Goal: Information Seeking & Learning: Learn about a topic

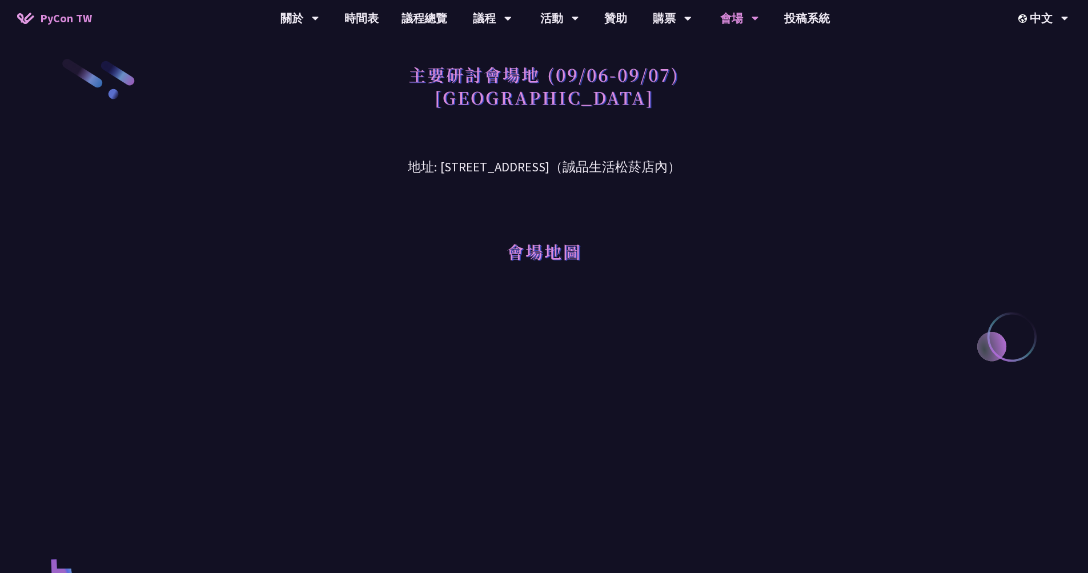
click at [842, 110] on div "主要研討會場地 (09/06-09/07) 台北文創六樓 地址: 台北市信義區菸廠路 88 號 6 樓（誠品生活松菸店內） 會場地圖 交通指引 🚇 捷運 | …" at bounding box center [544, 582] width 1088 height 1165
click at [923, 222] on div "主要研討會場地 (09/06-09/07) 台北文創六樓 地址: 台北市信義區菸廠路 88 號 6 樓（誠品生活松菸店內） 會場地圖 交通指引 🚇 捷運 | …" at bounding box center [544, 582] width 1088 height 1165
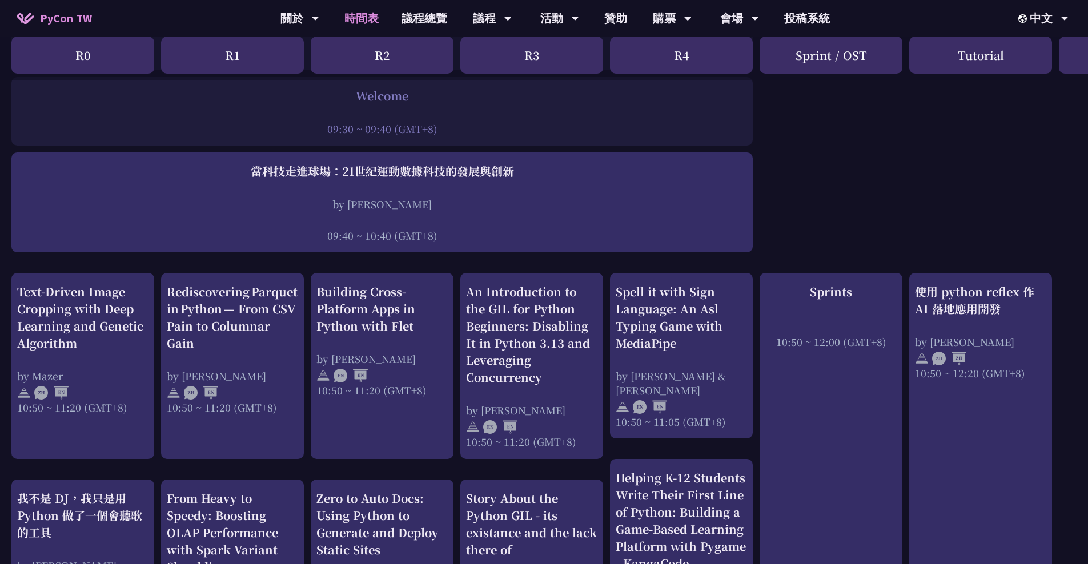
scroll to position [231, 0]
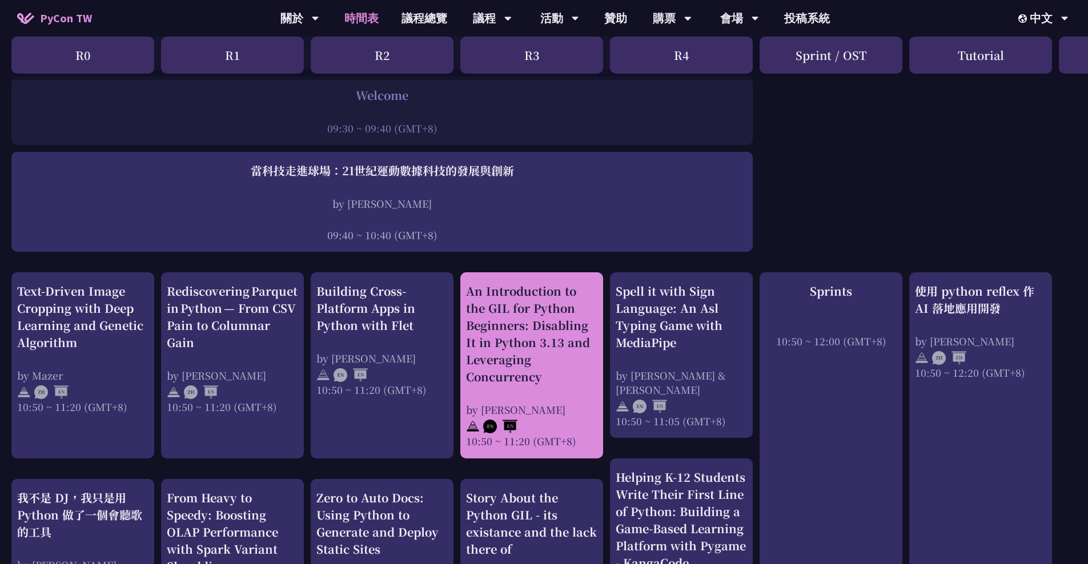
click at [523, 306] on div "An Introduction to the GIL for Python Beginners: Disabling It in Python 3.13 an…" at bounding box center [531, 334] width 131 height 103
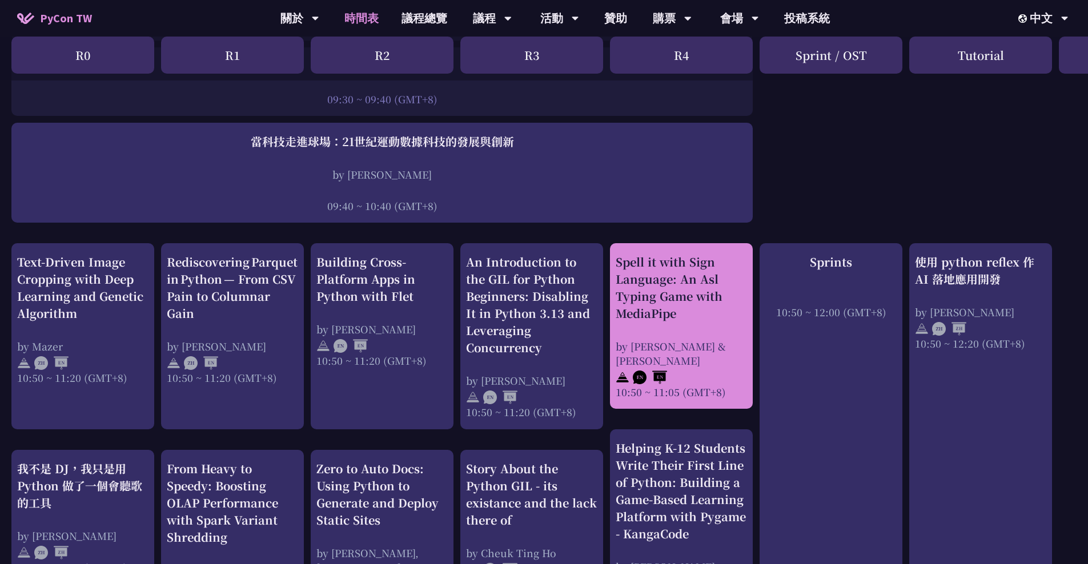
click at [690, 276] on div "Spell it with Sign Language: An Asl Typing Game with MediaPipe" at bounding box center [681, 288] width 131 height 69
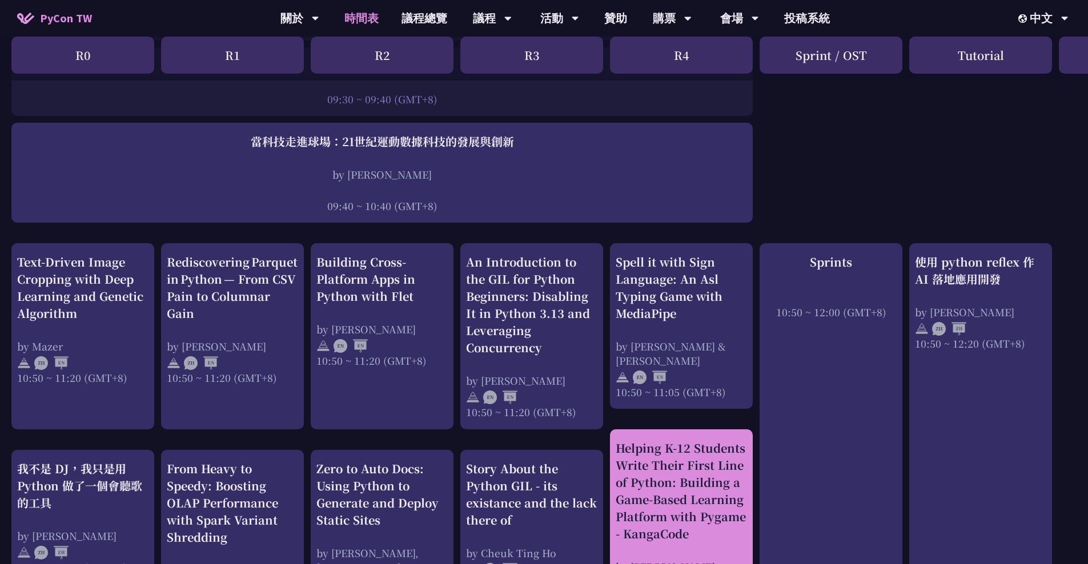
click at [680, 476] on div "Helping K-12 Students Write Their First Line of Python: Building a Game-Based L…" at bounding box center [681, 491] width 131 height 103
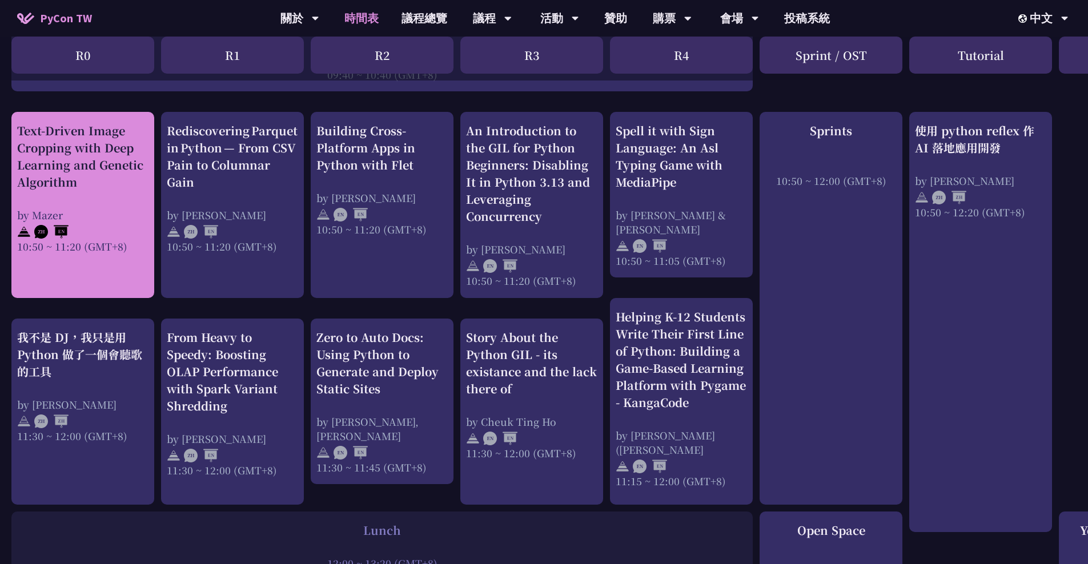
scroll to position [393, 0]
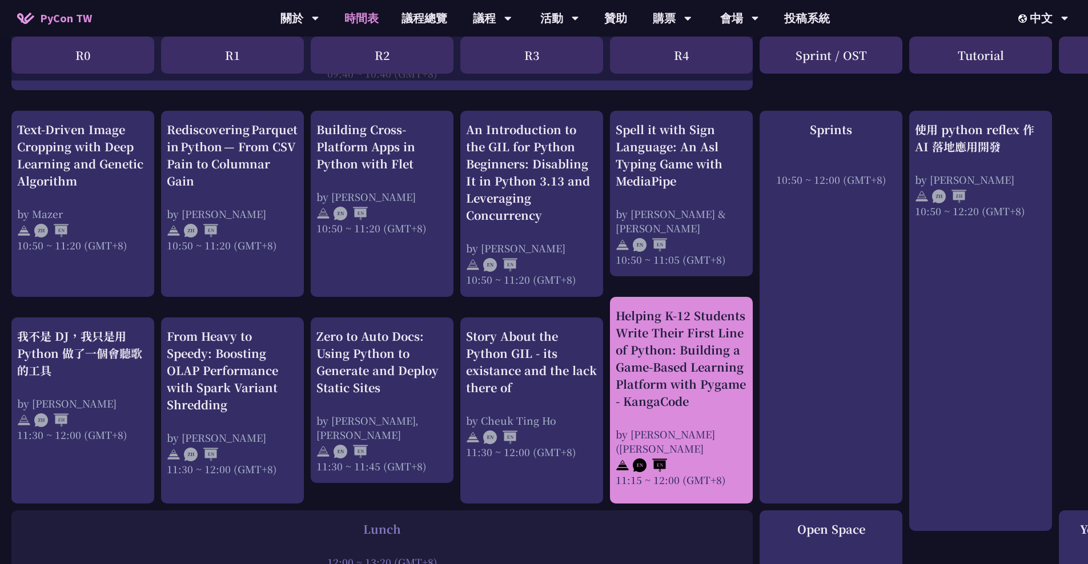
click at [658, 324] on div "Helping K-12 Students Write Their First Line of Python: Building a Game-Based L…" at bounding box center [681, 358] width 131 height 103
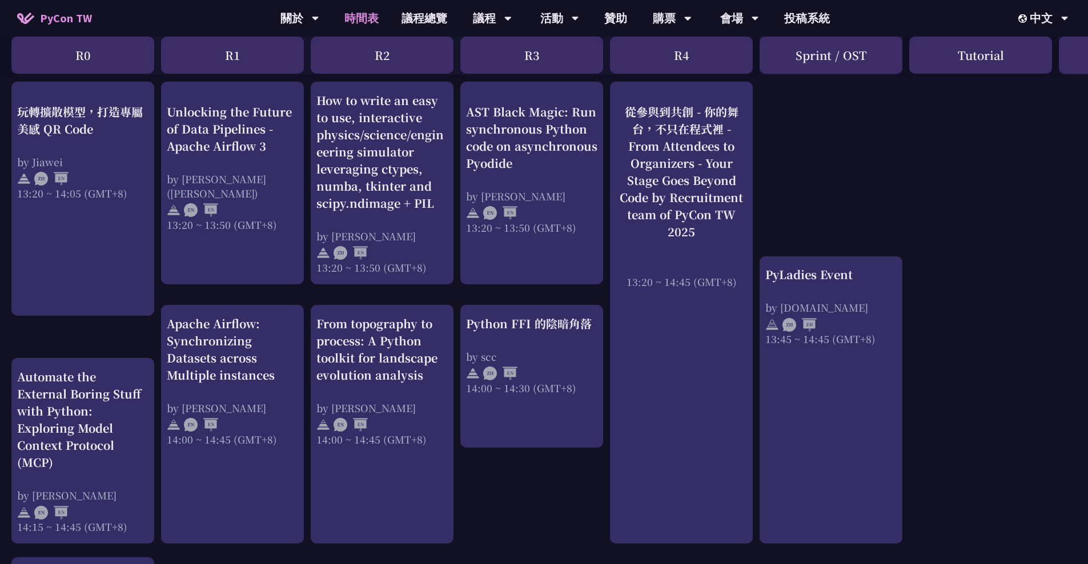
scroll to position [909, 0]
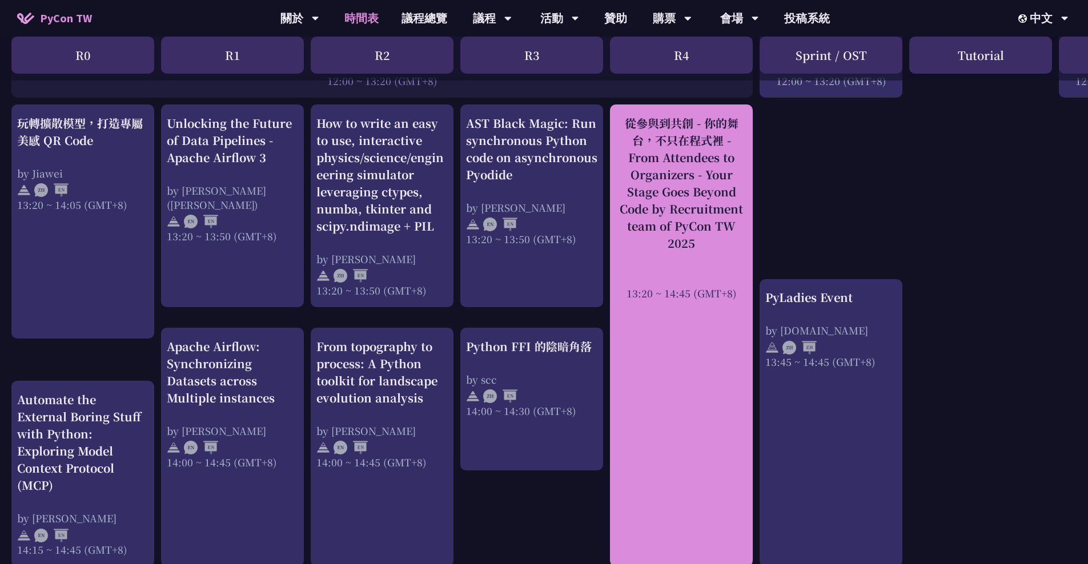
click at [681, 227] on div "從參與到共創 - 你的舞台，不只在程式裡 - From Attendees to Organizers - Your Stage Goes Beyond Co…" at bounding box center [681, 183] width 131 height 137
click at [716, 174] on div "從參與到共創 - 你的舞台，不只在程式裡 - From Attendees to Organizers - Your Stage Goes Beyond Co…" at bounding box center [681, 183] width 131 height 137
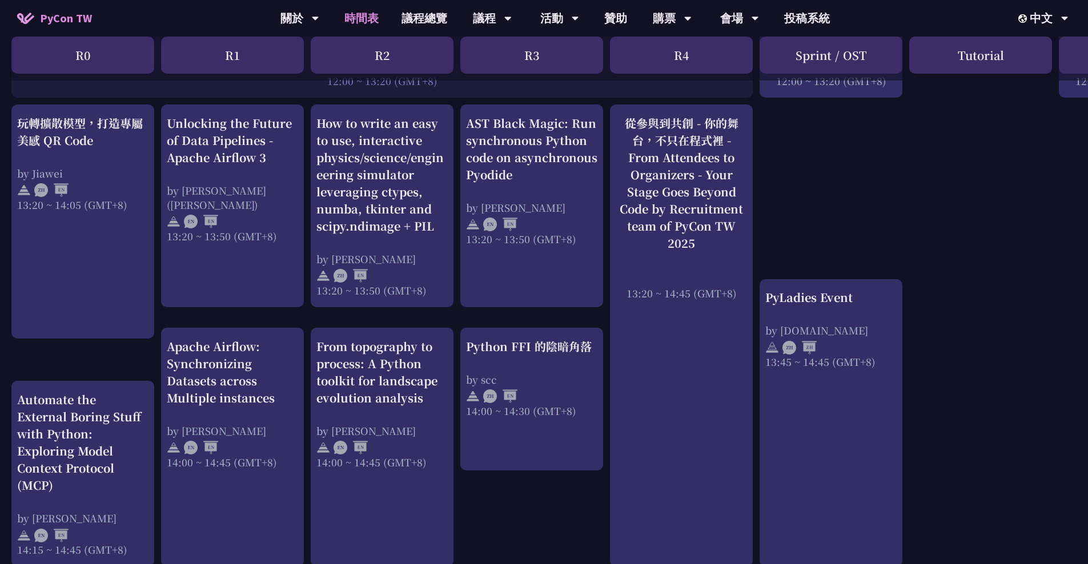
click at [864, 171] on div "An Introduction to the GIL for Python Beginners: Disabling It in Python 3.13 an…" at bounding box center [606, 266] width 1213 height 1884
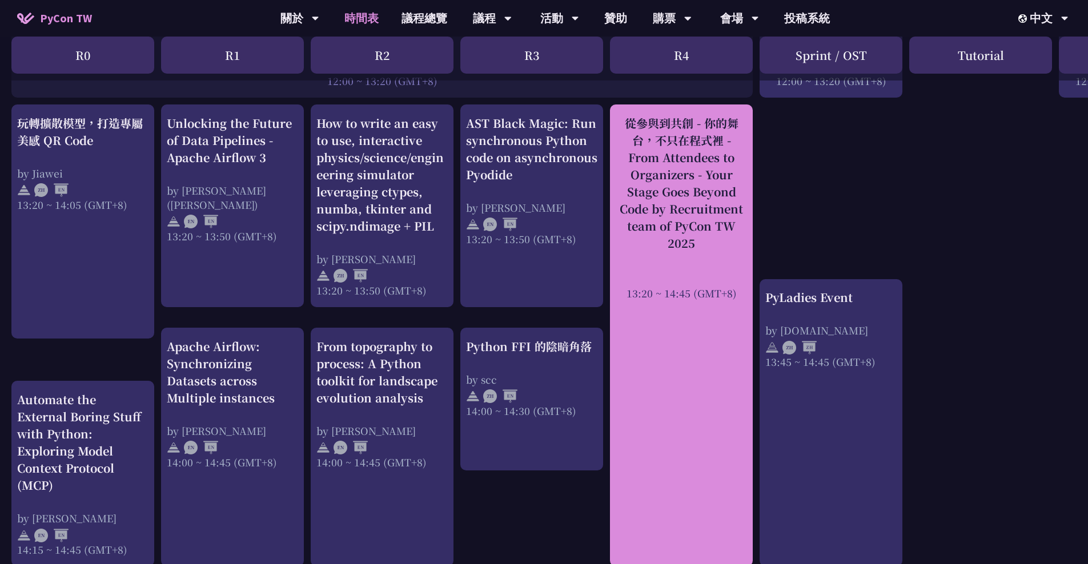
click at [694, 176] on div "從參與到共創 - 你的舞台，不只在程式裡 - From Attendees to Organizers - Your Stage Goes Beyond Co…" at bounding box center [681, 183] width 131 height 137
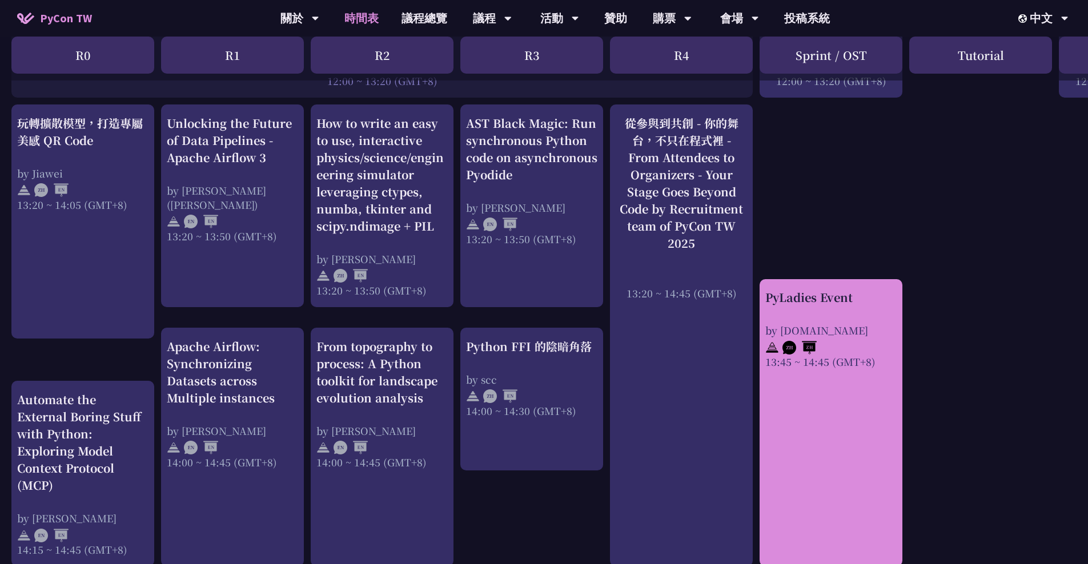
click at [801, 335] on div "by pyladies.tw" at bounding box center [830, 330] width 131 height 14
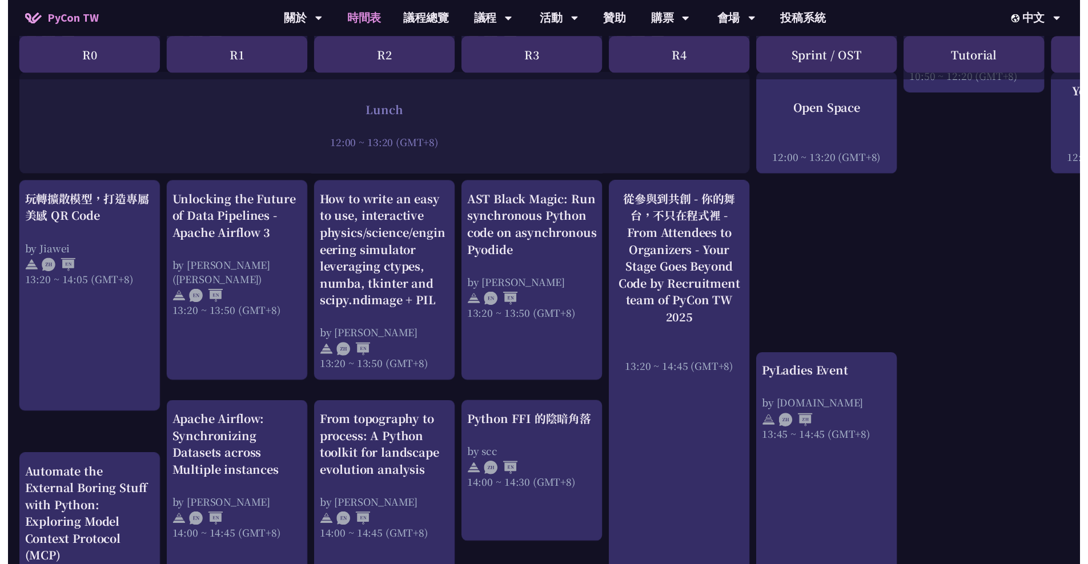
scroll to position [909, 0]
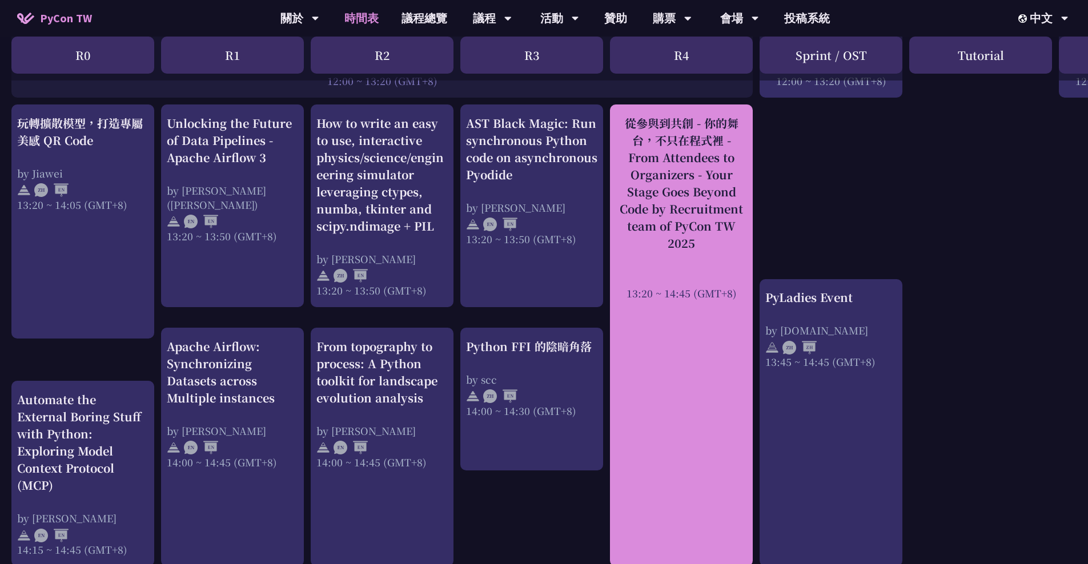
click at [710, 186] on div "從參與到共創 - 你的舞台，不只在程式裡 - From Attendees to Organizers - Your Stage Goes Beyond Co…" at bounding box center [681, 183] width 131 height 137
click at [707, 180] on div "從參與到共創 - 你的舞台，不只在程式裡 - From Attendees to Organizers - Your Stage Goes Beyond Co…" at bounding box center [681, 183] width 131 height 137
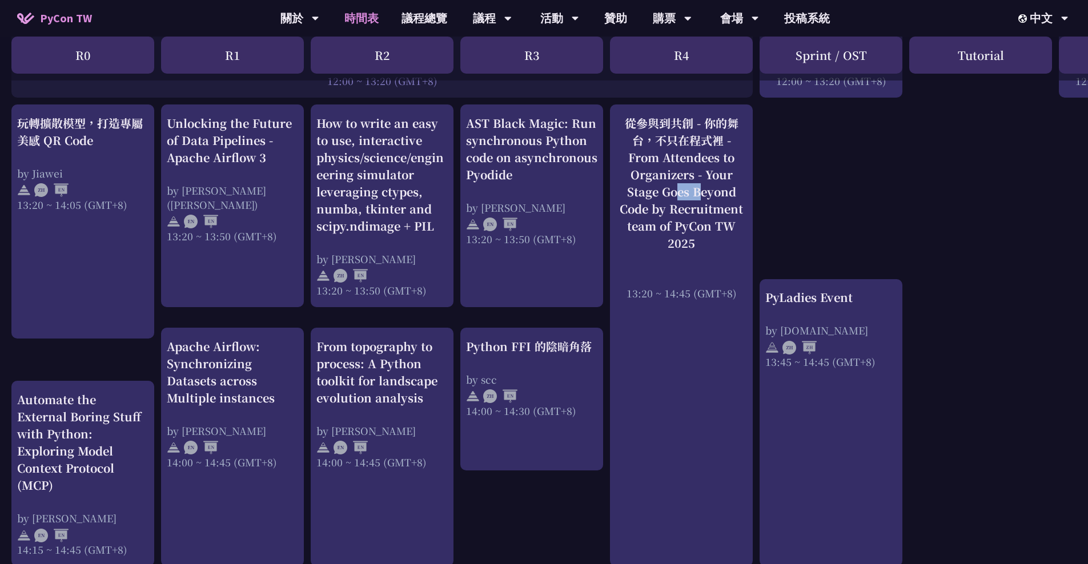
click at [812, 146] on div "An Introduction to the GIL for Python Beginners: Disabling It in Python 3.13 an…" at bounding box center [606, 266] width 1213 height 1884
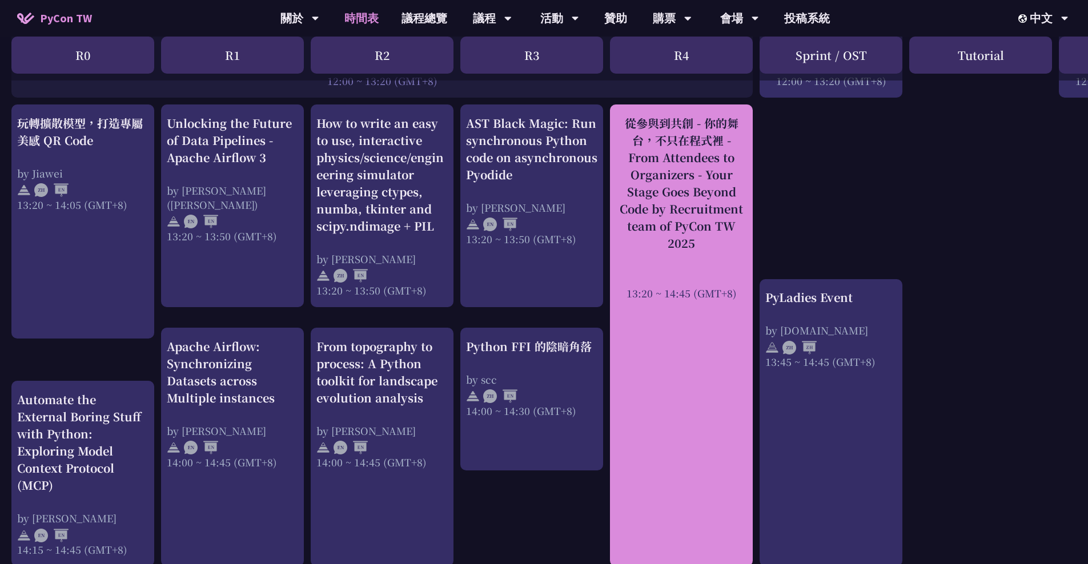
click at [713, 210] on div "從參與到共創 - 你的舞台，不只在程式裡 - From Attendees to Organizers - Your Stage Goes Beyond Co…" at bounding box center [681, 183] width 131 height 137
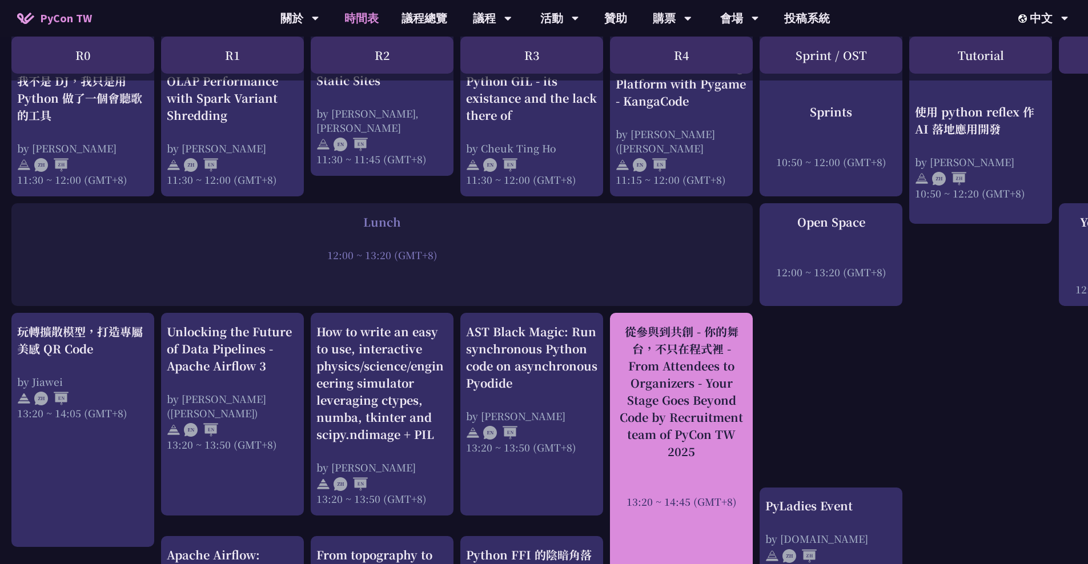
scroll to position [700, 0]
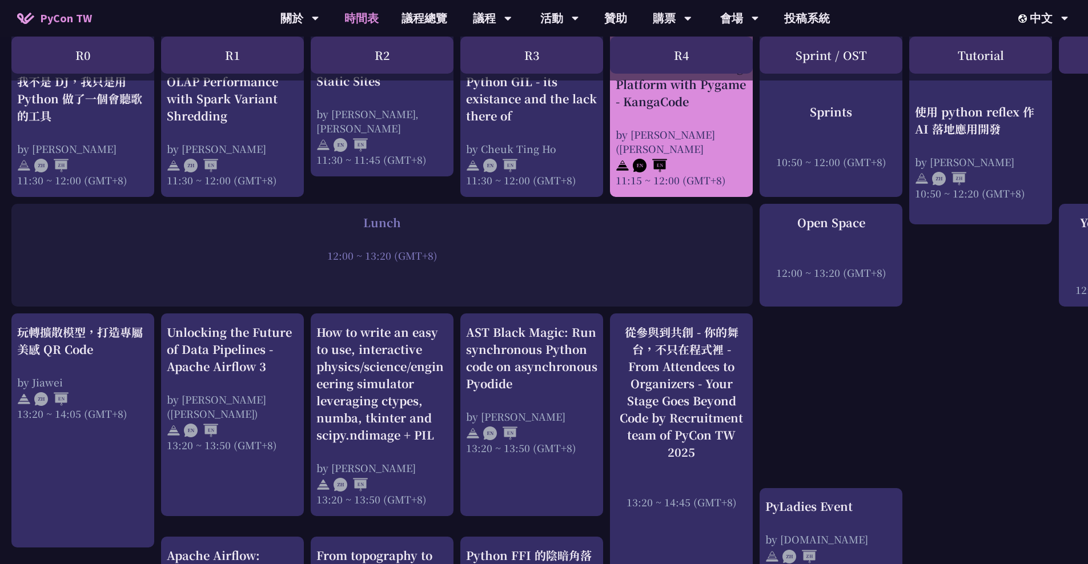
click at [690, 94] on div "Helping K-12 Students Write Their First Line of Python: Building a Game-Based L…" at bounding box center [681, 58] width 131 height 103
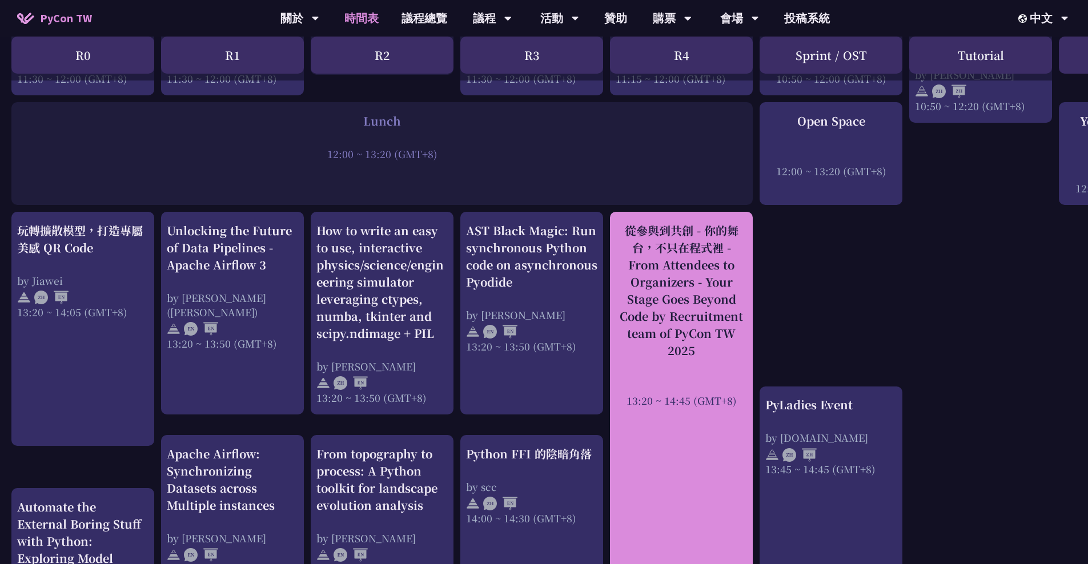
scroll to position [802, 0]
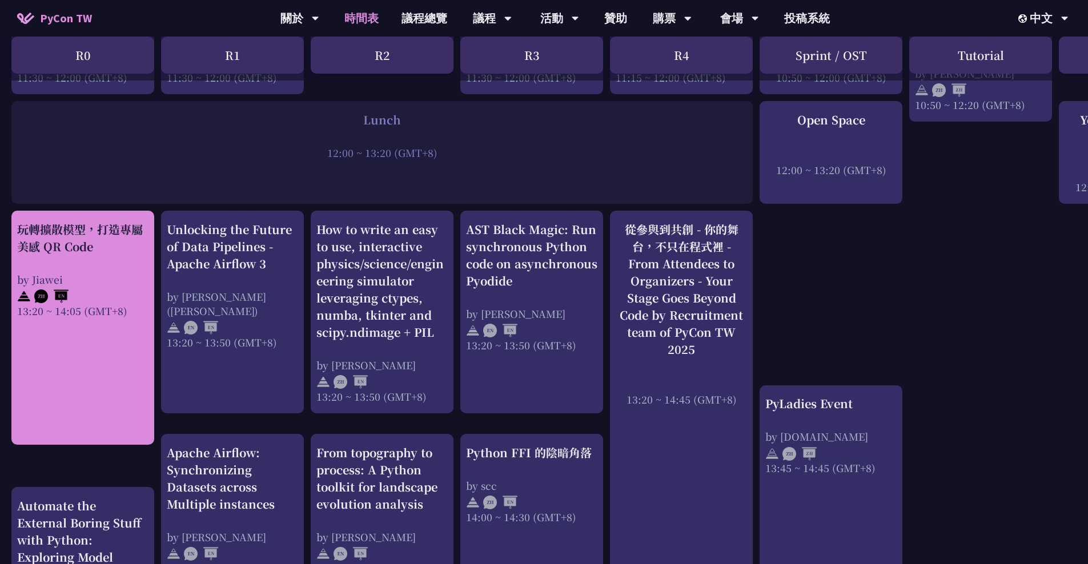
click at [82, 230] on div "玩轉擴散模型，打造專屬美感 QR Code" at bounding box center [82, 238] width 131 height 34
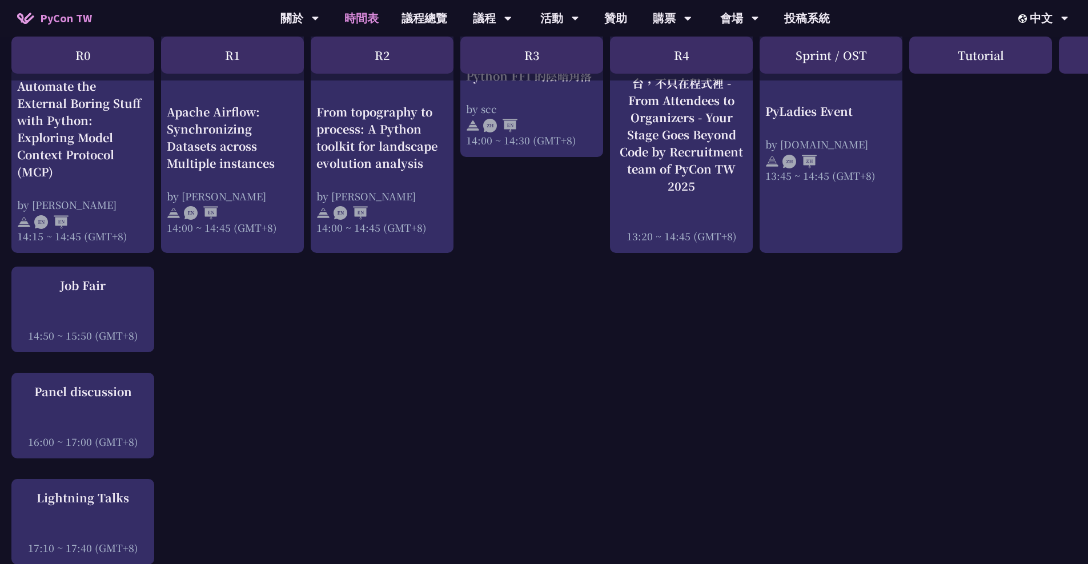
scroll to position [1228, 0]
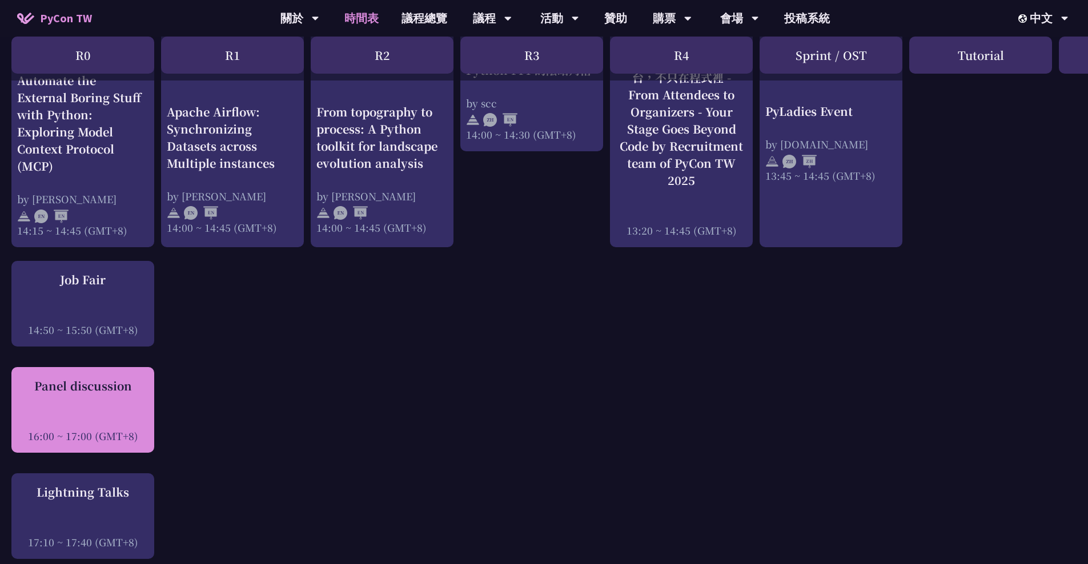
click at [70, 378] on div "Panel discussion" at bounding box center [82, 386] width 131 height 17
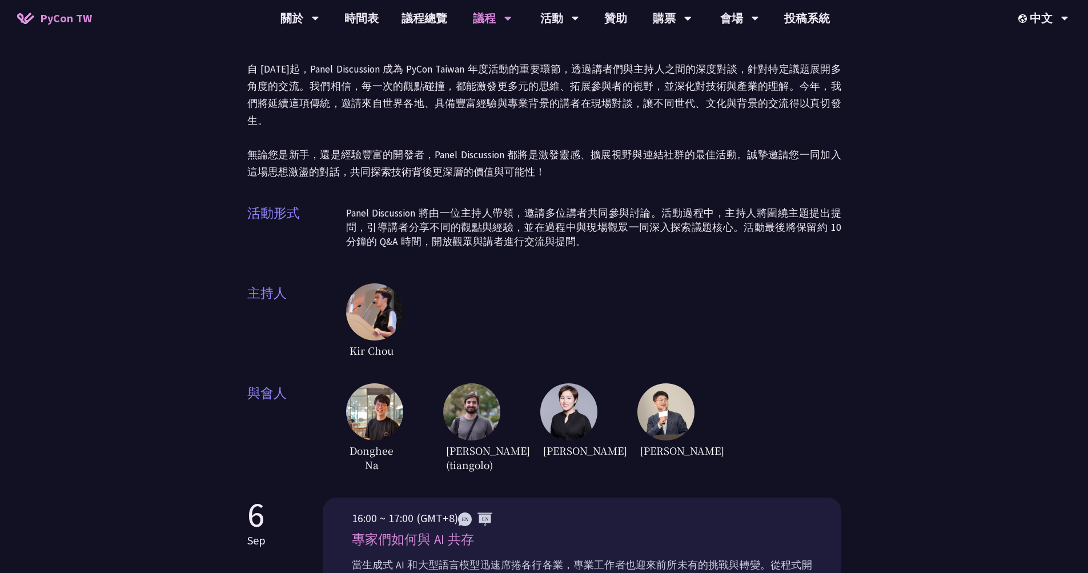
scroll to position [22, 0]
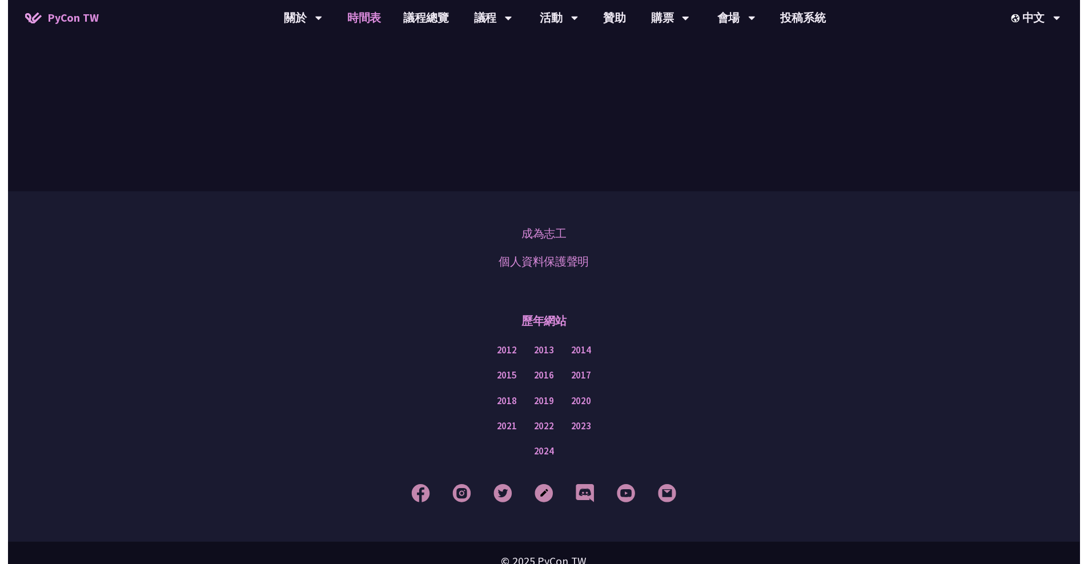
scroll to position [1228, 0]
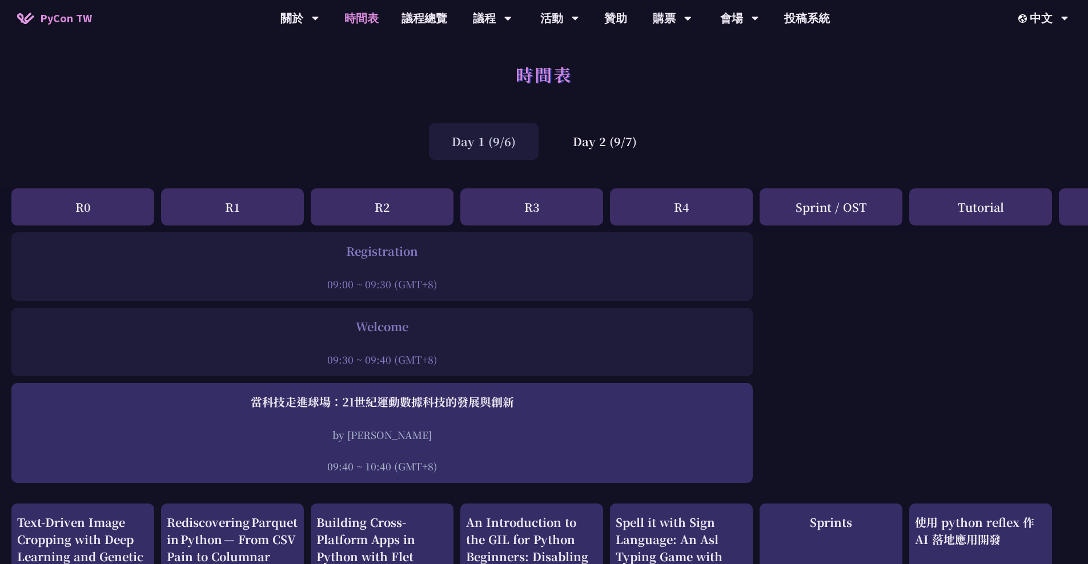
scroll to position [0, 0]
click at [636, 150] on div "Day 2 (9/7)" at bounding box center [605, 141] width 110 height 37
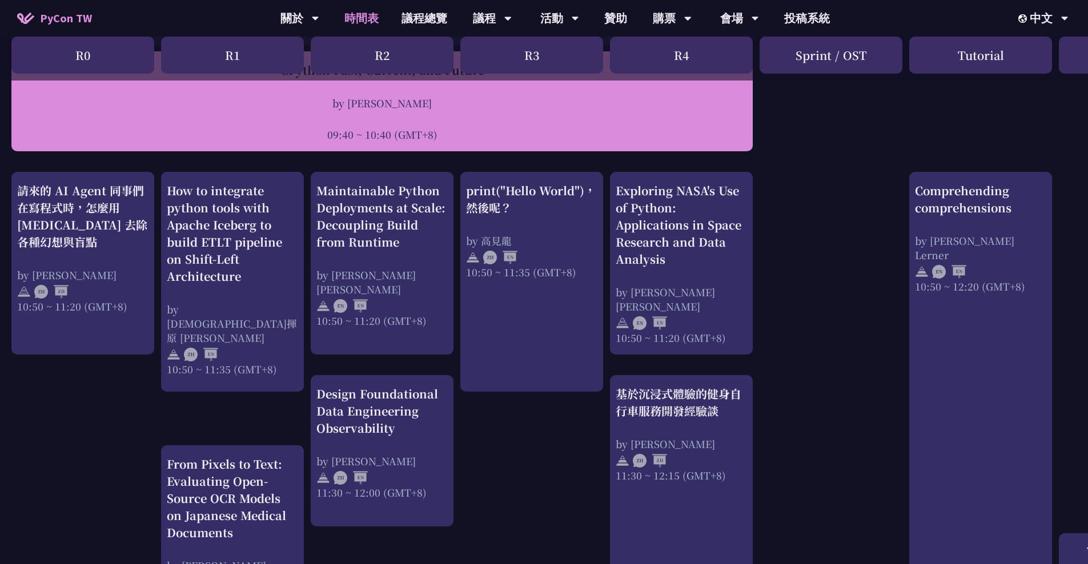
scroll to position [332, 0]
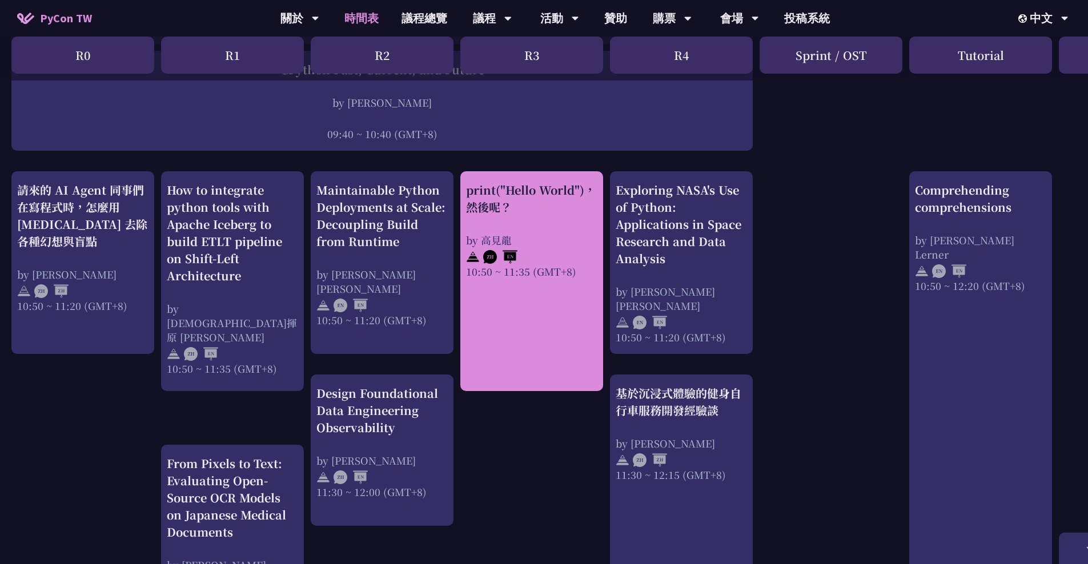
click at [520, 203] on div "print("Hello World")，然後呢？" at bounding box center [531, 199] width 131 height 34
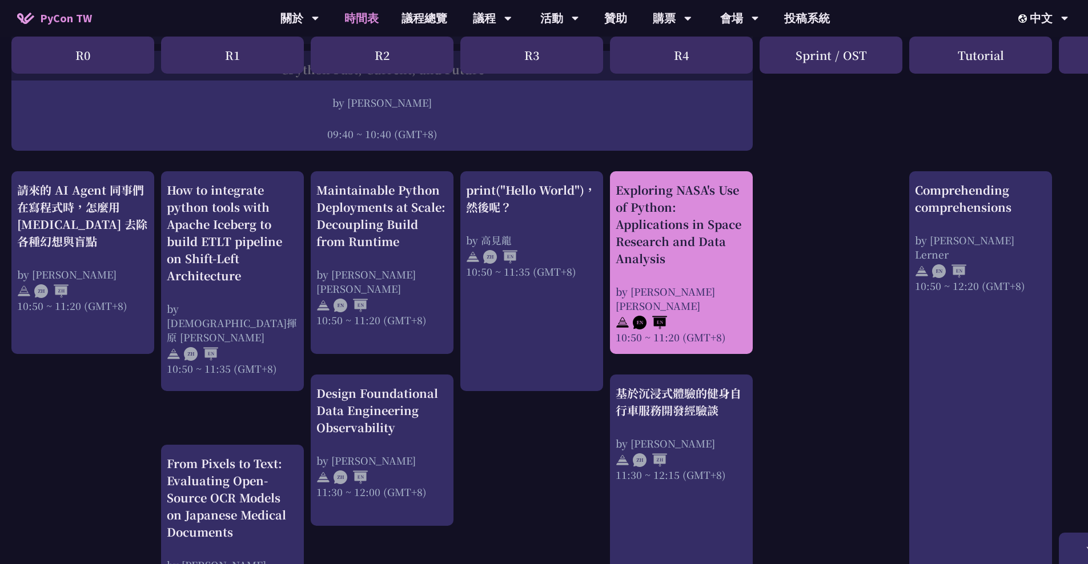
click at [664, 224] on div "Exploring NASA's Use of Python: Applications in Space Research and Data Analysis" at bounding box center [681, 225] width 131 height 86
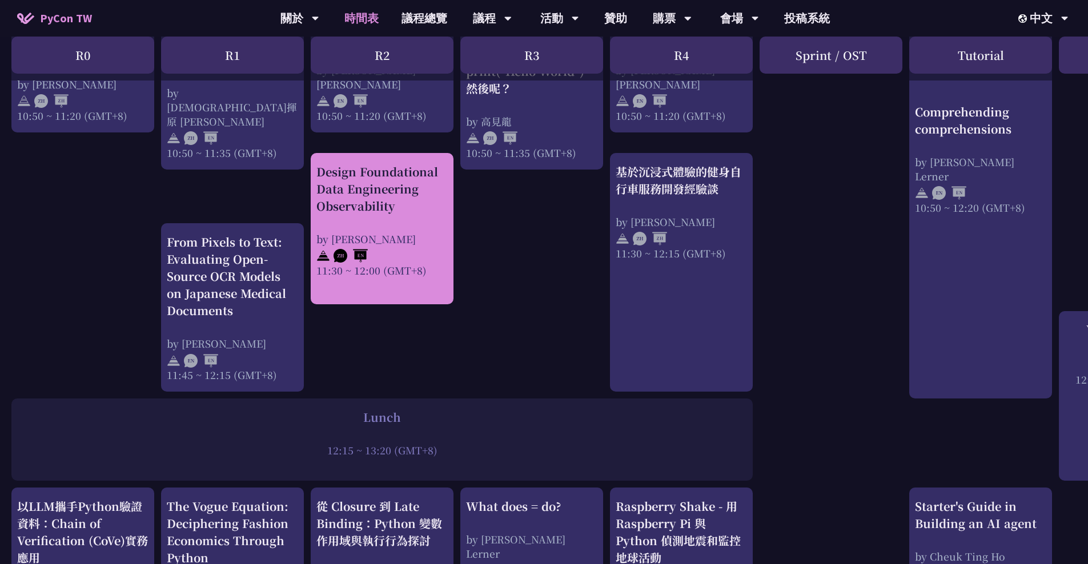
scroll to position [552, 0]
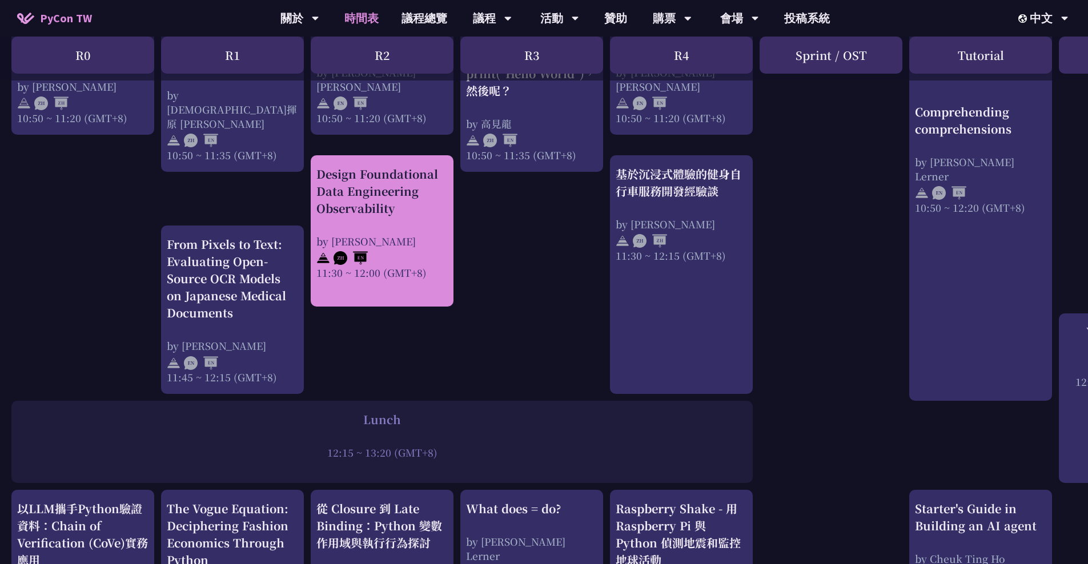
click at [423, 176] on div "Design Foundational Data Engineering Observability" at bounding box center [381, 191] width 131 height 51
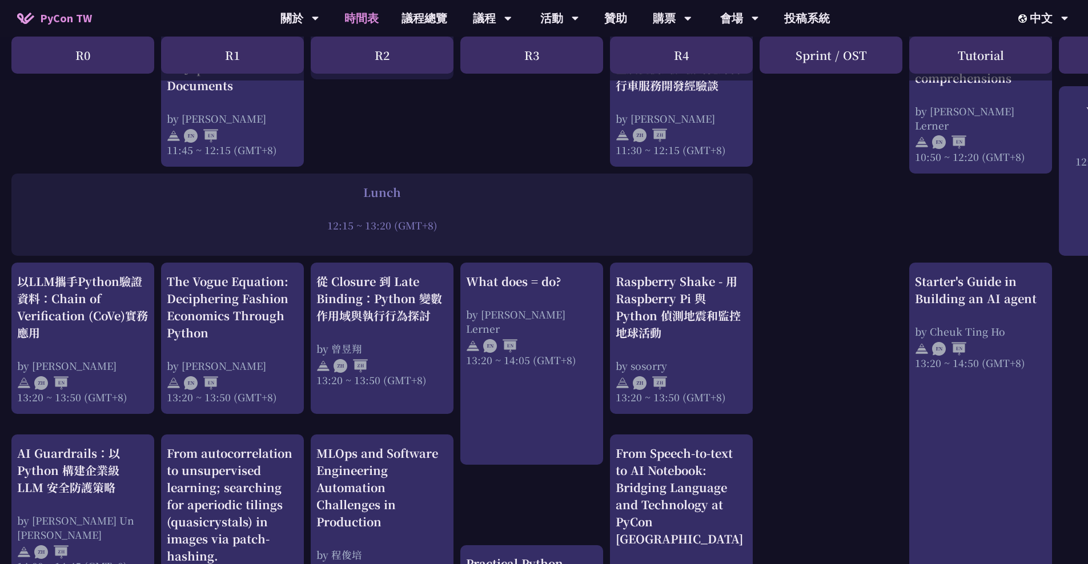
scroll to position [816, 0]
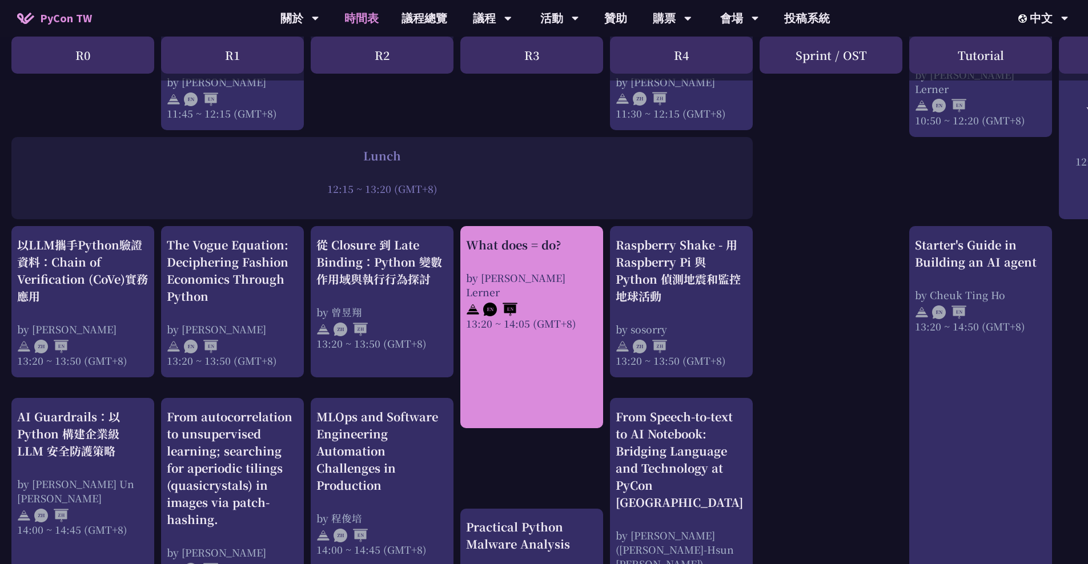
click at [534, 250] on div "What does = do?" at bounding box center [531, 244] width 131 height 17
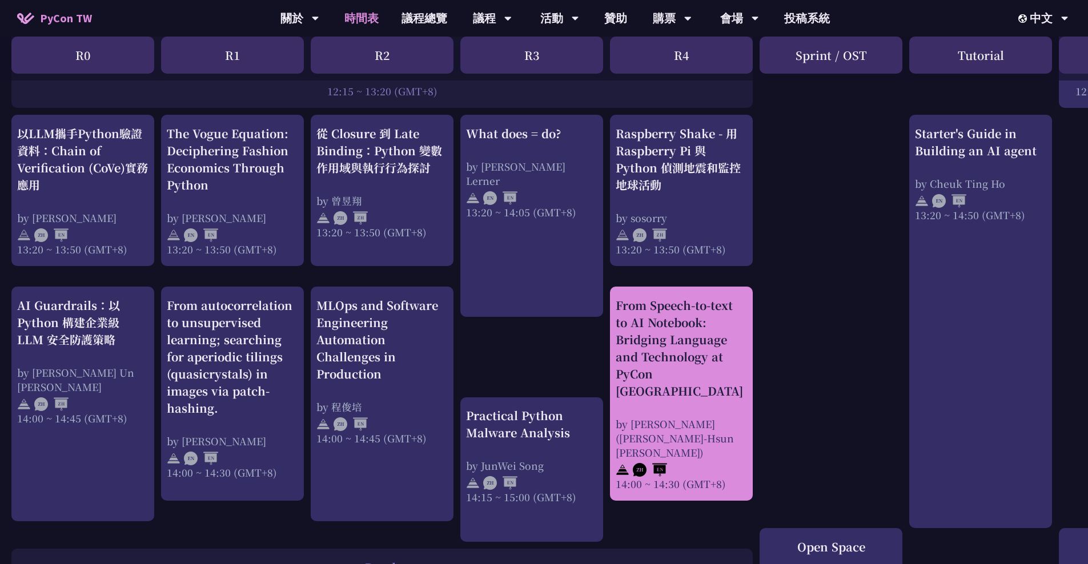
scroll to position [953, 0]
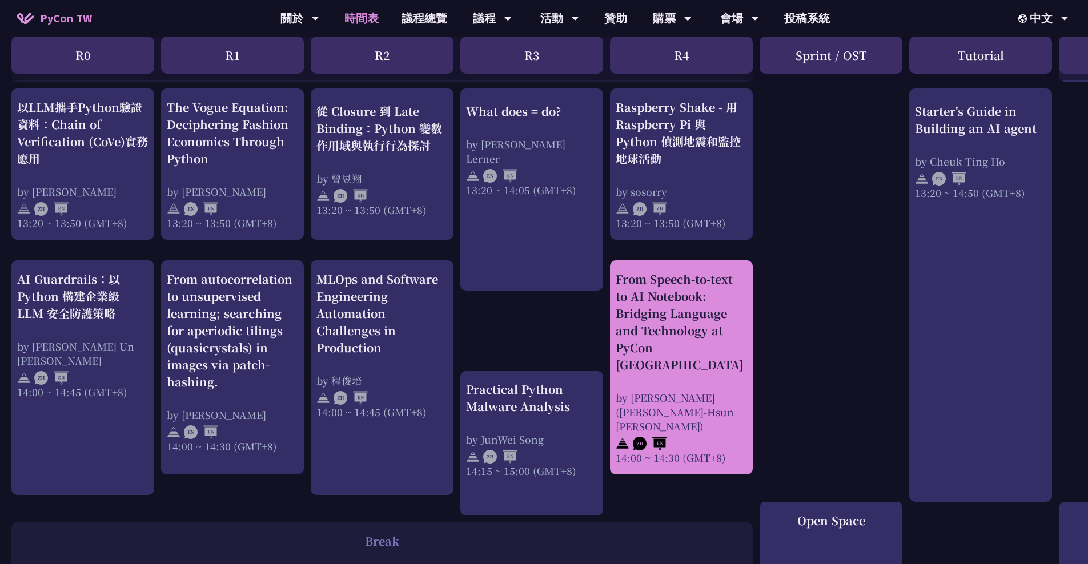
click at [683, 298] on div "From Speech-to-text to AI Notebook: Bridging Language and Technology at PyCon […" at bounding box center [681, 322] width 131 height 103
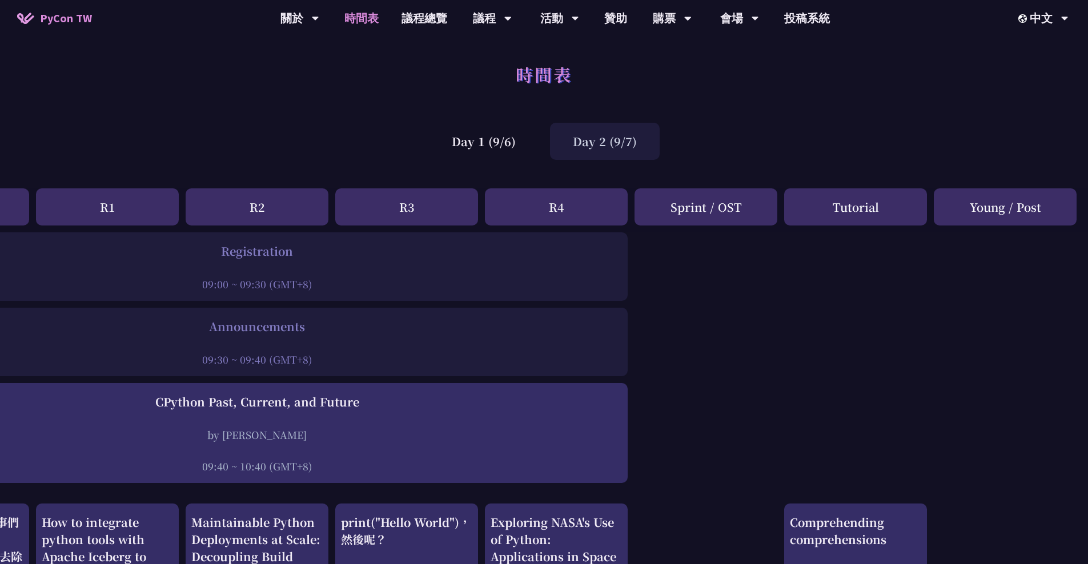
scroll to position [0, 125]
click at [471, 127] on div "Day 1 (9/6)" at bounding box center [484, 141] width 110 height 37
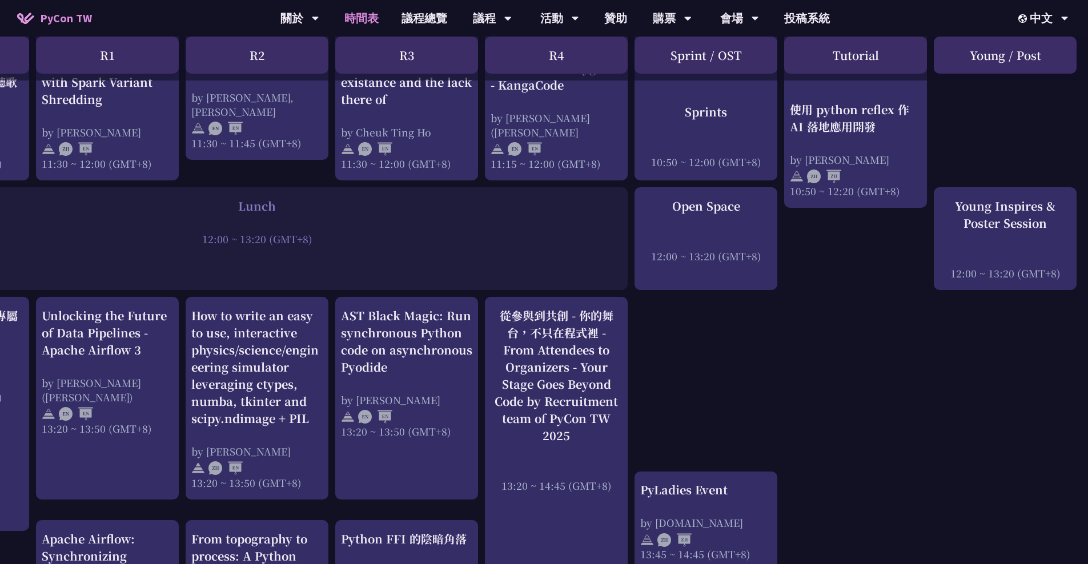
scroll to position [578, 125]
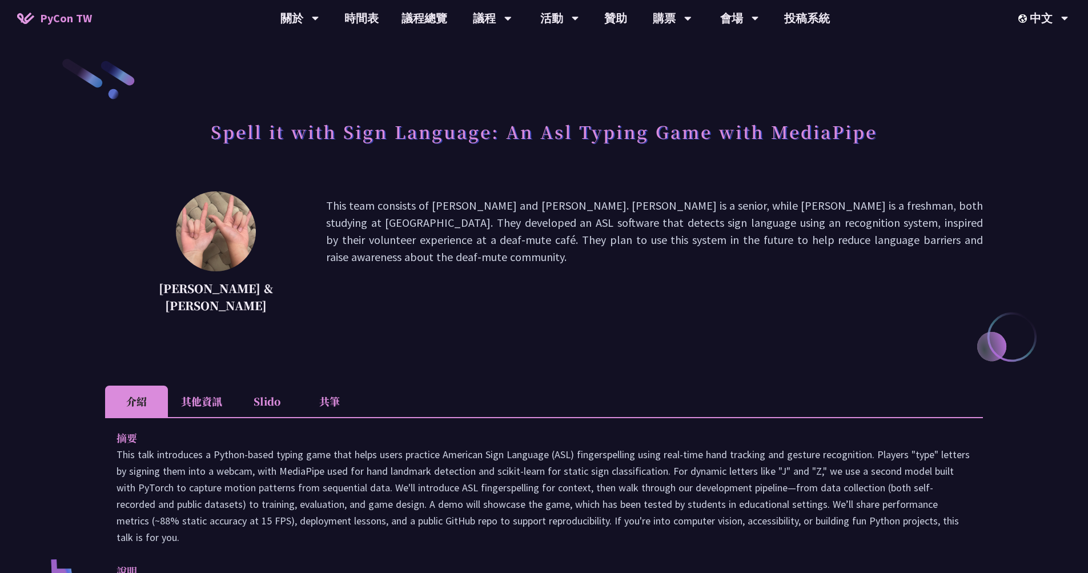
click at [704, 315] on p "This team consists of Megan Chang and Ethan Chang. Megan is a senior, while Eth…" at bounding box center [654, 257] width 657 height 120
click at [860, 230] on p "This team consists of Megan Chang and Ethan Chang. Megan is a senior, while Eth…" at bounding box center [654, 257] width 657 height 120
click at [224, 135] on h1 "Spell it with Sign Language: An Asl Typing Game with MediaPipe" at bounding box center [544, 131] width 666 height 34
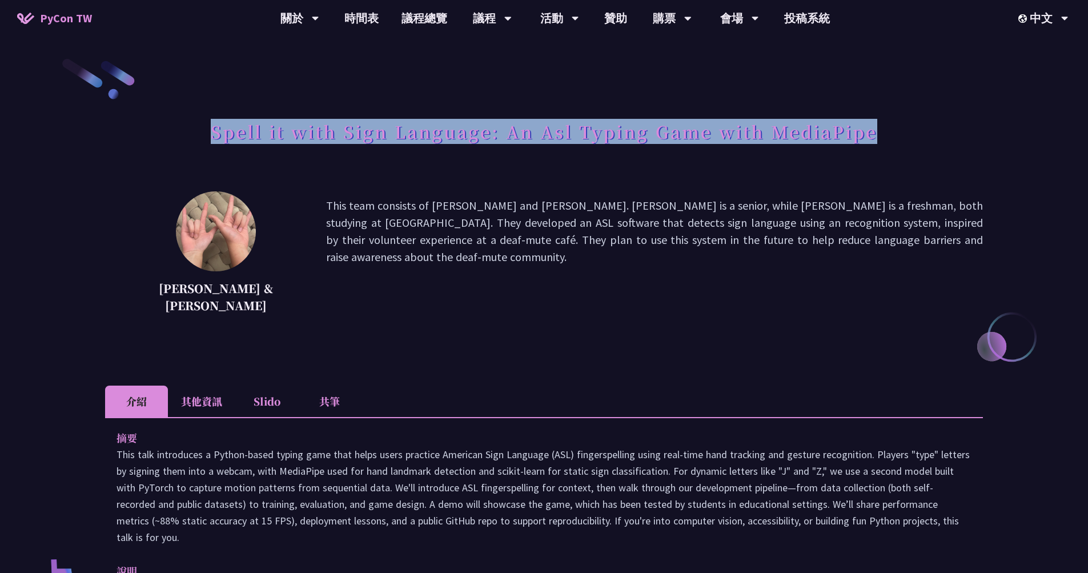
copy h1 "Spell it with Sign Language: An Asl Typing Game with MediaPipe"
drag, startPoint x: 212, startPoint y: 135, endPoint x: 910, endPoint y: 135, distance: 698.5
click at [910, 135] on div "Spell it with Sign Language: An Asl Typing Game with MediaPipe" at bounding box center [544, 144] width 878 height 60
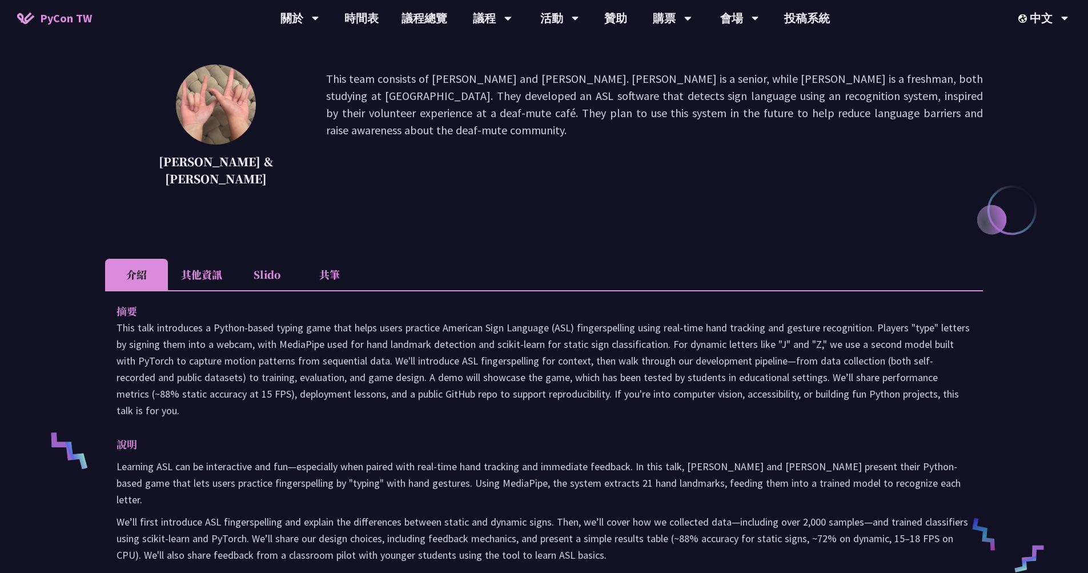
scroll to position [257, 0]
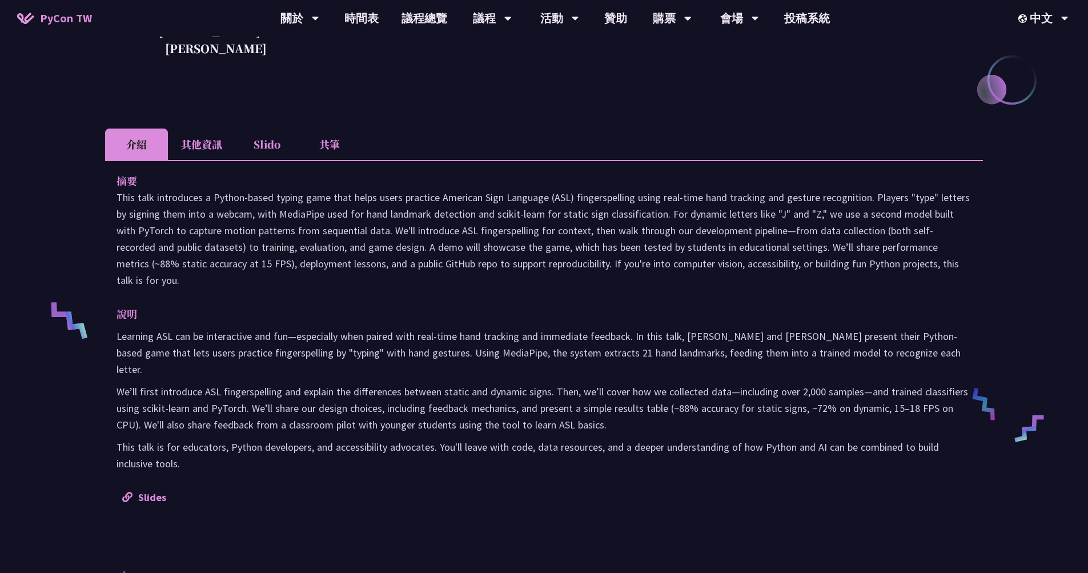
click at [206, 140] on li "其他資訊" at bounding box center [201, 143] width 67 height 31
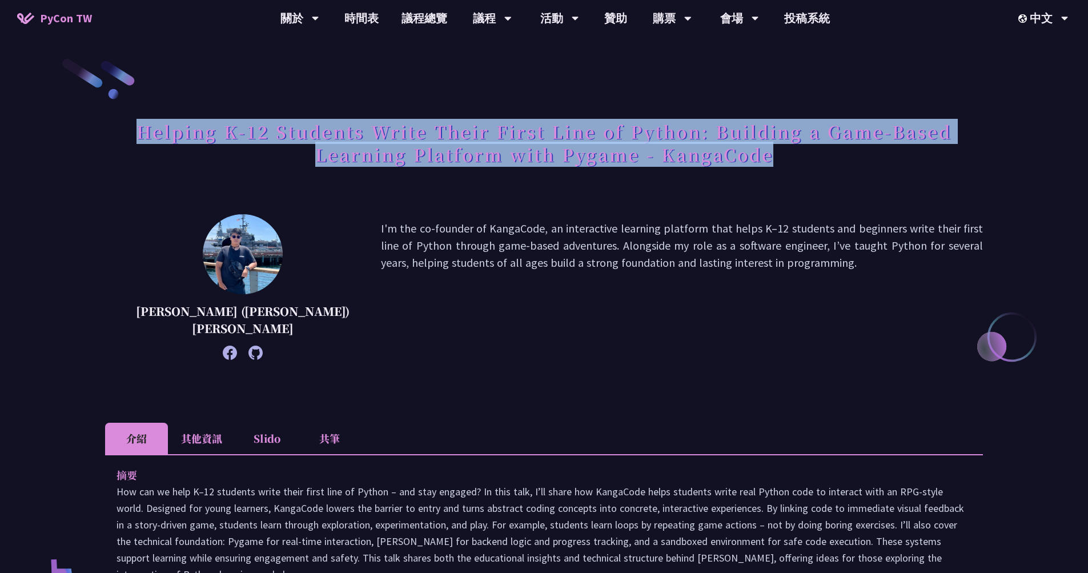
drag, startPoint x: 140, startPoint y: 130, endPoint x: 872, endPoint y: 165, distance: 733.0
click at [872, 165] on h1 "Helping K-12 Students Write Their First Line of Python: Building a Game-Based L…" at bounding box center [544, 142] width 878 height 57
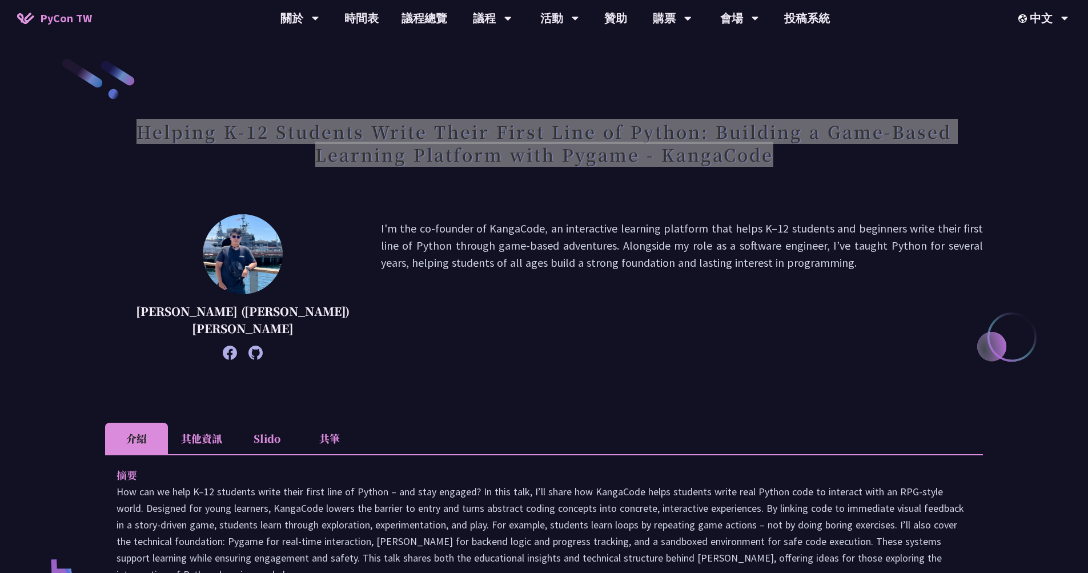
click at [592, 135] on h1 "Helping K-12 Students Write Their First Line of Python: Building a Game-Based L…" at bounding box center [544, 142] width 878 height 57
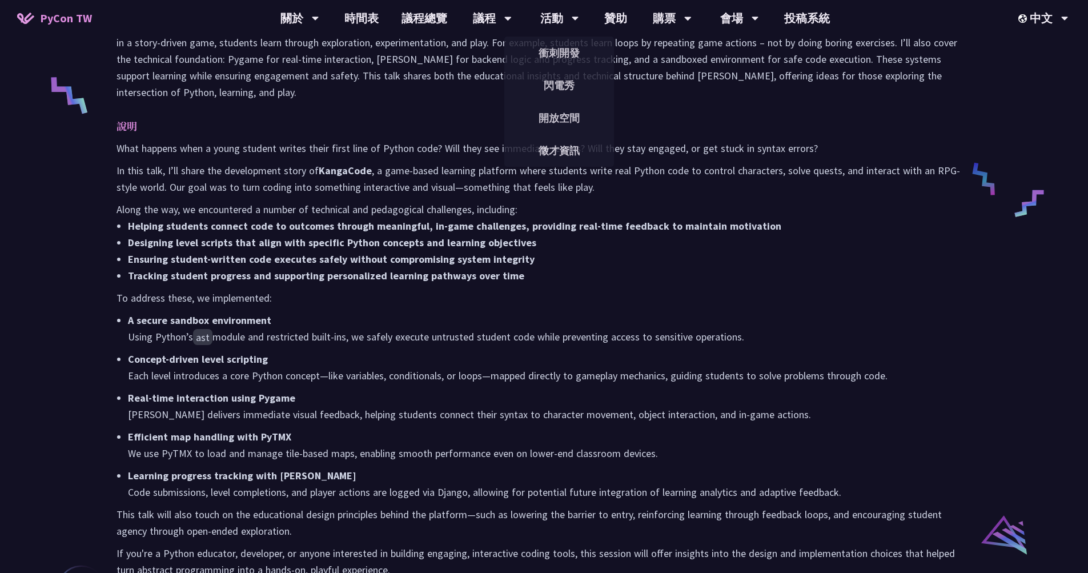
scroll to position [126, 0]
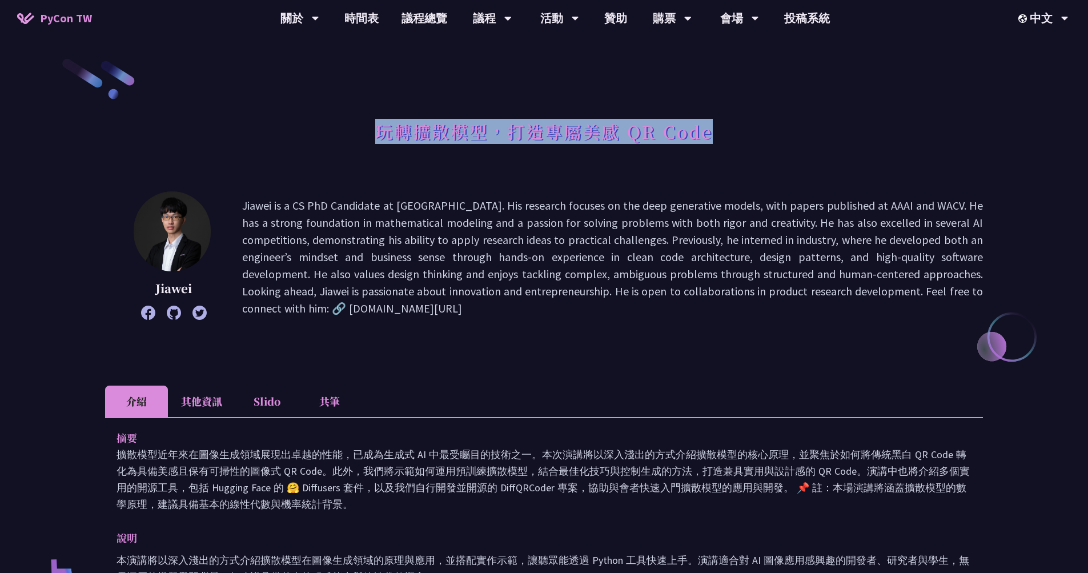
copy h1 "玩轉擴散模型，打造專屬美感 QR Code"
drag, startPoint x: 380, startPoint y: 131, endPoint x: 732, endPoint y: 132, distance: 351.2
click at [732, 132] on div "玩轉擴散模型，打造專屬美感 QR Code" at bounding box center [544, 144] width 878 height 60
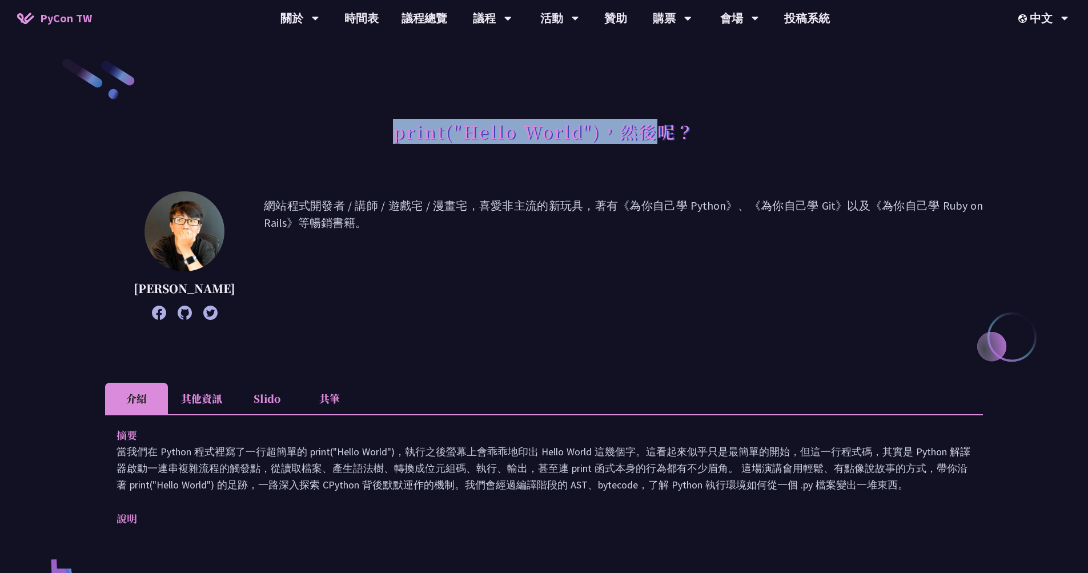
drag, startPoint x: 380, startPoint y: 139, endPoint x: 654, endPoint y: 143, distance: 274.2
click at [654, 143] on div "print("Hello World")，然後呢？" at bounding box center [544, 144] width 878 height 60
click at [769, 224] on p "網站程式開發者 / 講師 / 遊戲宅 / 漫畫宅，喜愛非主流的新玩具，著有《為你自己學 Python》、《為你自己學 Git》以及《為你自己學 Ruby on…" at bounding box center [623, 255] width 719 height 117
copy h1 "print("Hello World")，然後呢？"
drag, startPoint x: 721, startPoint y: 123, endPoint x: 389, endPoint y: 128, distance: 332.4
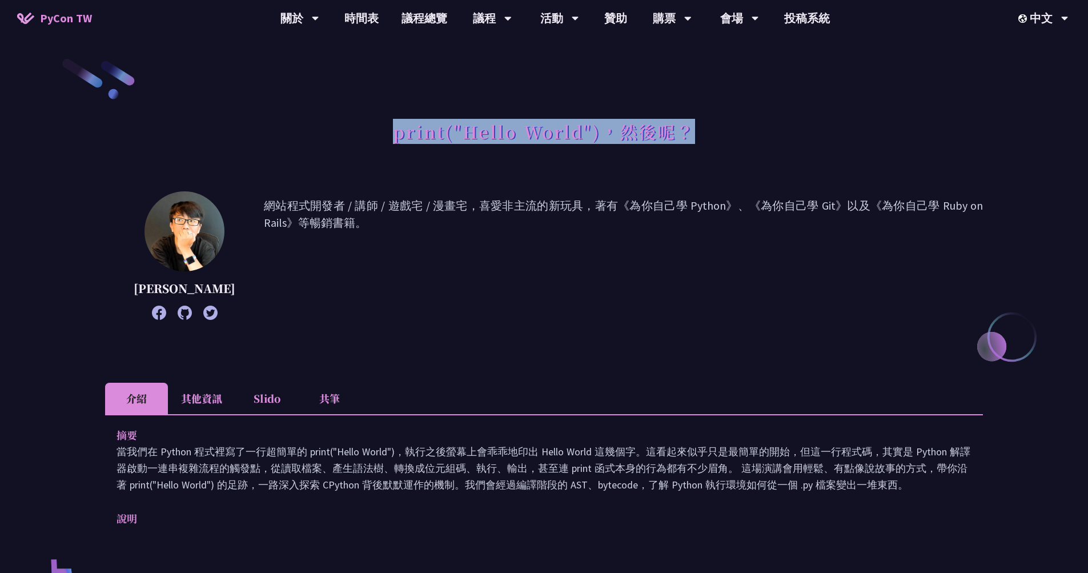
click at [389, 128] on div "print("Hello World")，然後呢？" at bounding box center [544, 144] width 878 height 60
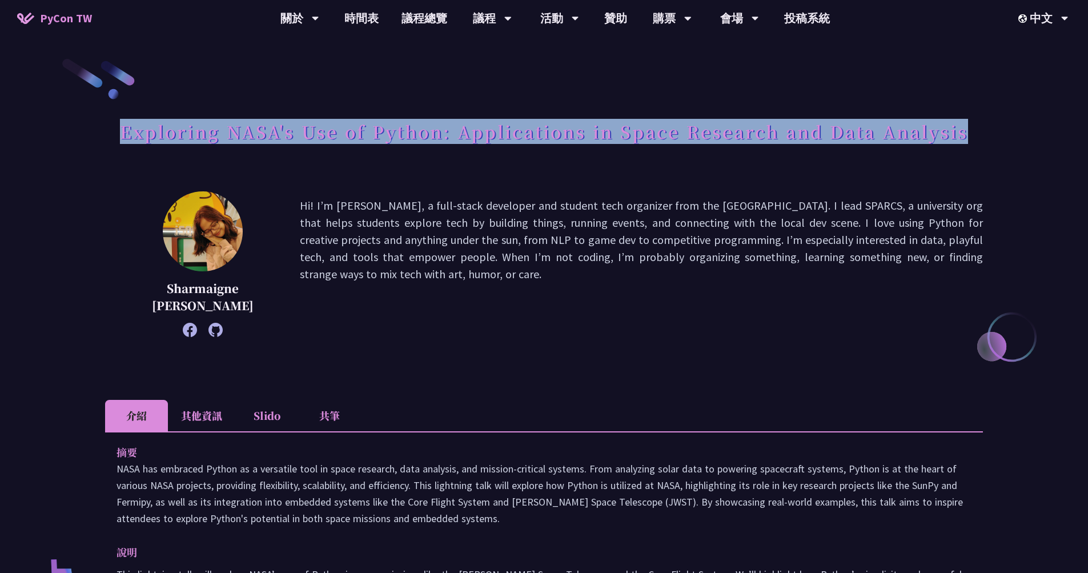
drag, startPoint x: 121, startPoint y: 131, endPoint x: 973, endPoint y: 141, distance: 852.2
click at [973, 141] on div "Exploring NASA's Use of Python: Applications in Space Research and Data Analysis" at bounding box center [544, 144] width 878 height 60
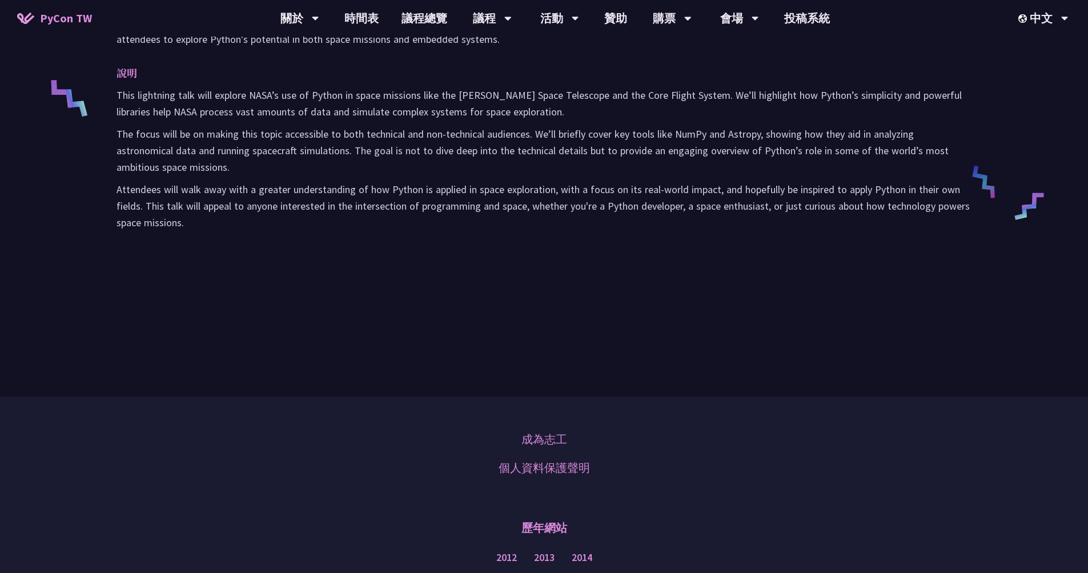
scroll to position [29, 0]
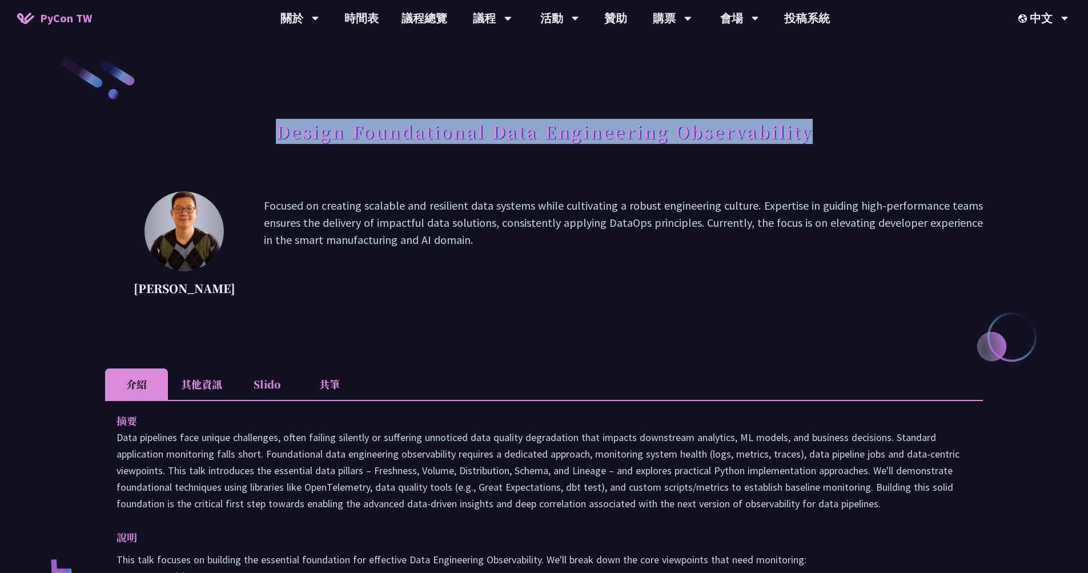
copy h1 "Design Foundational Data Engineering Observability"
drag, startPoint x: 279, startPoint y: 130, endPoint x: 932, endPoint y: 135, distance: 653.4
click at [932, 135] on div "Design Foundational Data Engineering Observability" at bounding box center [544, 144] width 878 height 60
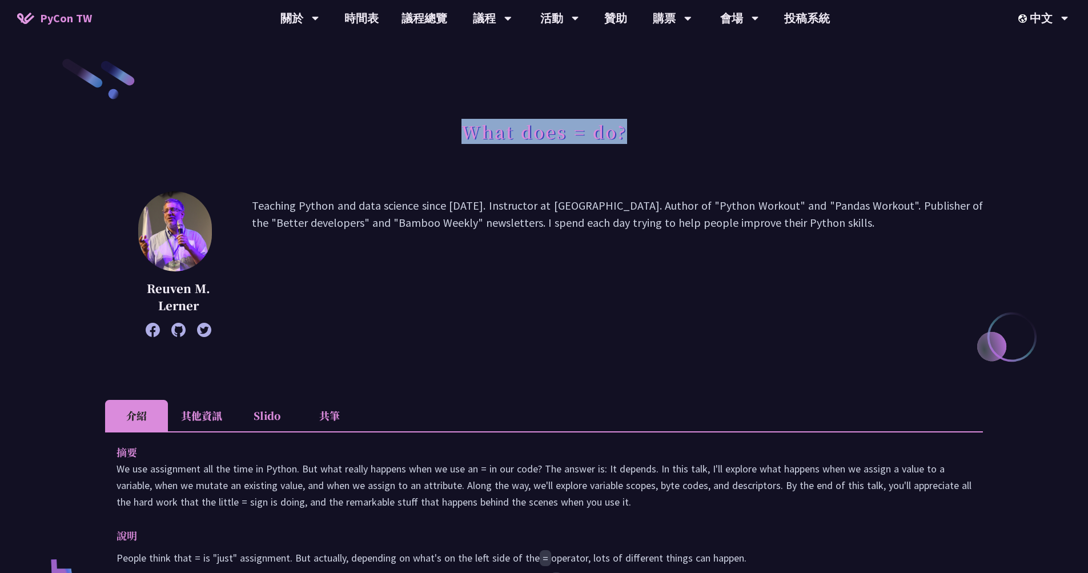
copy h1 "What does = do?"
drag, startPoint x: 461, startPoint y: 135, endPoint x: 705, endPoint y: 126, distance: 244.0
click at [705, 126] on div "What does = do?" at bounding box center [544, 144] width 878 height 60
click at [690, 364] on div "Reuven M. Lerner Teaching Python and data science since 1995. Instructor at Ler…" at bounding box center [544, 281] width 878 height 180
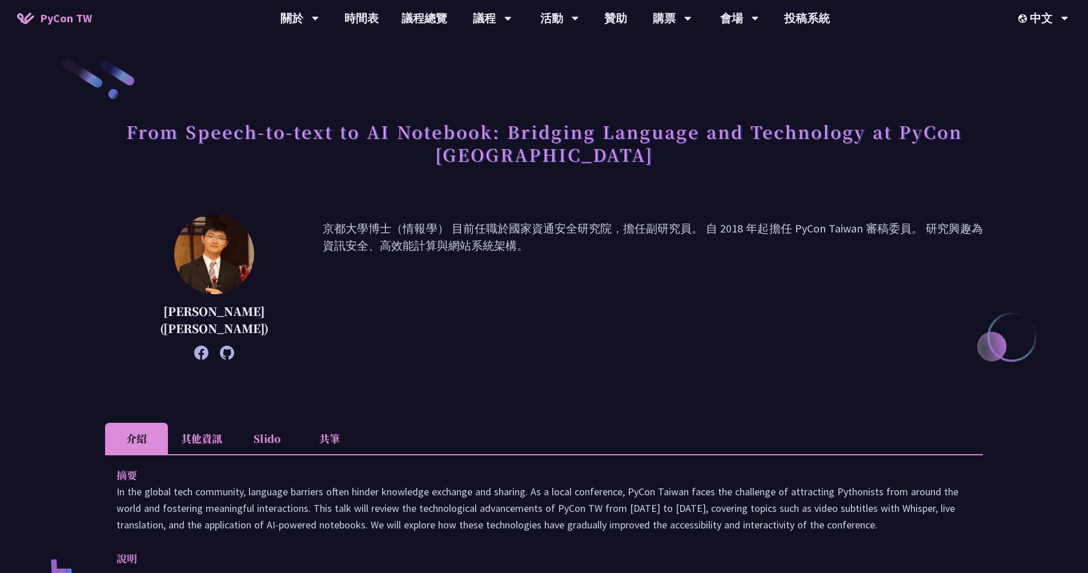
click at [130, 127] on h1 "From Speech-to-text to AI Notebook: Bridging Language and Technology at PyCon […" at bounding box center [544, 142] width 878 height 57
click at [130, 128] on h1 "From Speech-to-text to AI Notebook: Bridging Language and Technology at PyCon […" at bounding box center [544, 142] width 878 height 57
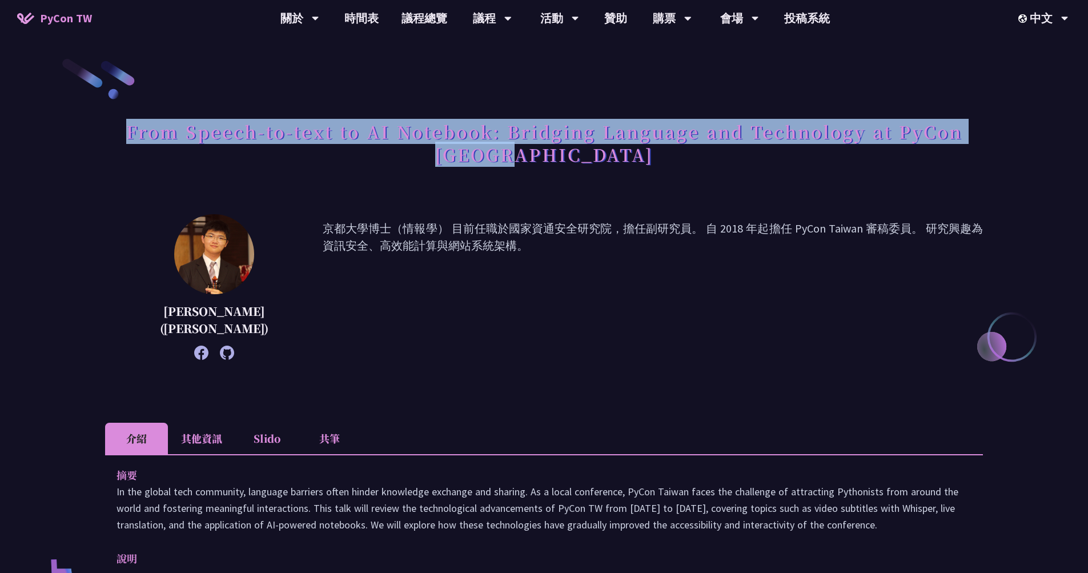
drag, startPoint x: 126, startPoint y: 132, endPoint x: 686, endPoint y: 156, distance: 560.2
click at [686, 156] on h1 "From Speech-to-text to AI Notebook: Bridging Language and Technology at PyCon […" at bounding box center [544, 142] width 878 height 57
